Goal: Task Accomplishment & Management: Use online tool/utility

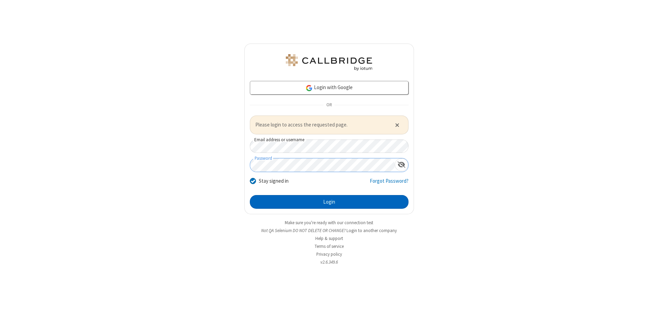
click at [329, 202] on button "Login" at bounding box center [329, 202] width 159 height 14
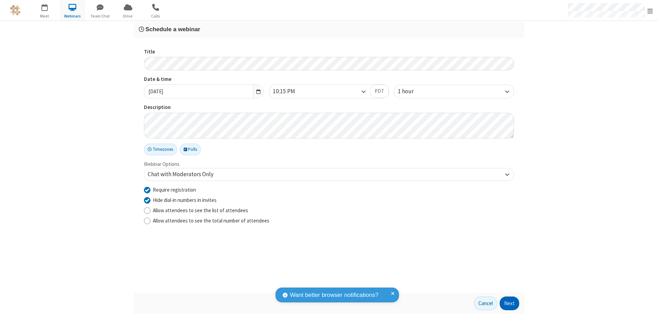
click at [510, 303] on button "Next" at bounding box center [510, 304] width 20 height 14
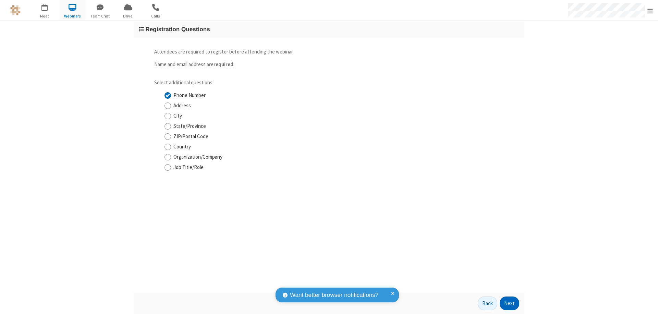
click at [510, 303] on button "Next" at bounding box center [510, 304] width 20 height 14
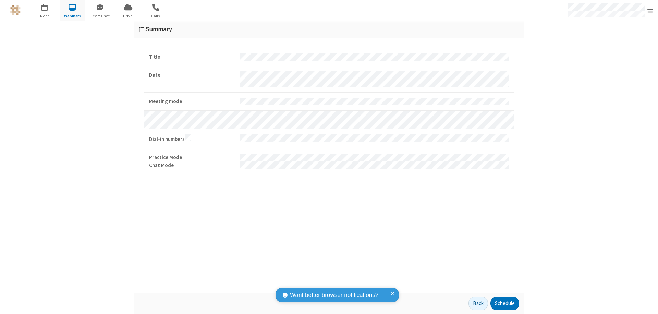
click at [505, 303] on button "Schedule" at bounding box center [505, 304] width 29 height 14
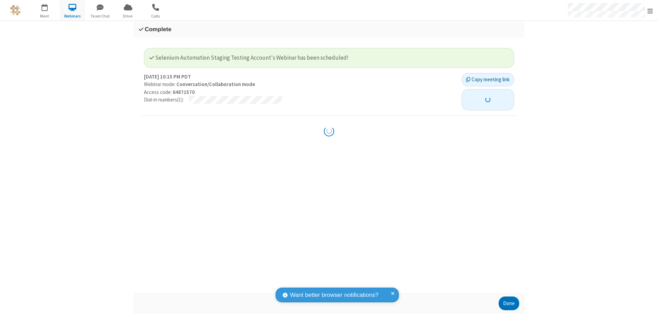
click at [484, 96] on button "button" at bounding box center [488, 99] width 52 height 21
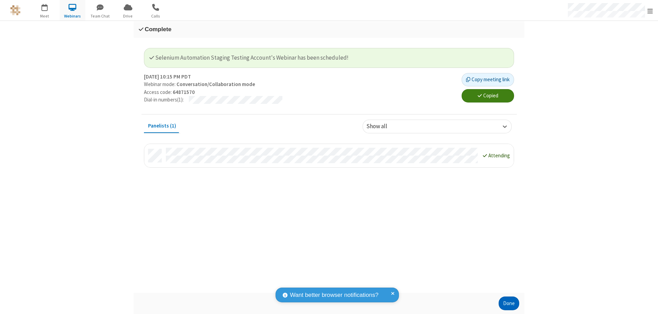
click at [509, 303] on button "Done" at bounding box center [509, 304] width 21 height 14
